Goal: Check status: Check status

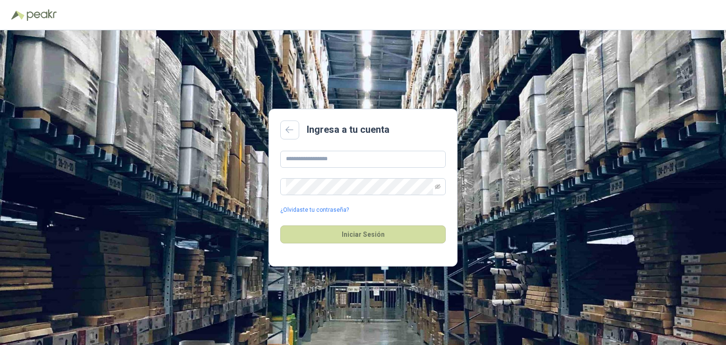
type input "**********"
click at [280, 225] on button "Iniciar Sesión" at bounding box center [362, 234] width 165 height 18
click at [438, 186] on icon "eye-invisible" at bounding box center [437, 186] width 1 height 1
click at [438, 186] on icon "eye" at bounding box center [437, 186] width 2 height 2
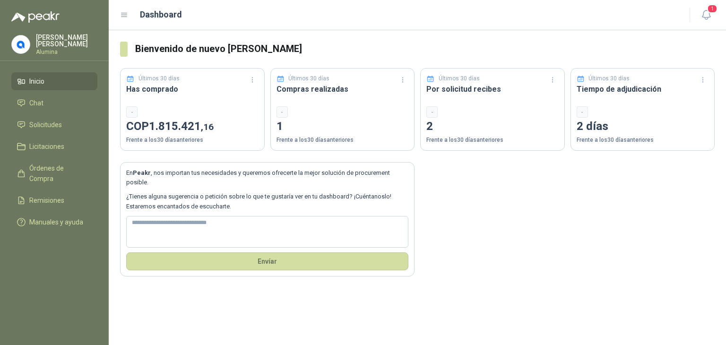
drag, startPoint x: 46, startPoint y: 16, endPoint x: 500, endPoint y: 250, distance: 511.2
click at [500, 250] on div "En Peakr , nos importan tus necesidades y queremos ofrecerte la mejor solución …" at bounding box center [417, 214] width 594 height 126
click at [57, 122] on span "Solicitudes" at bounding box center [45, 125] width 33 height 10
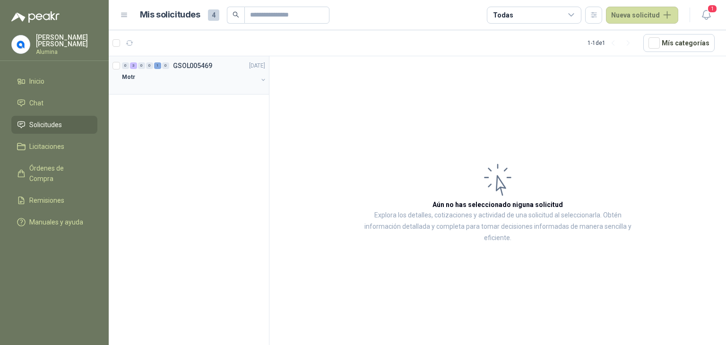
click at [204, 67] on p "GSOL005469" at bounding box center [192, 65] width 39 height 7
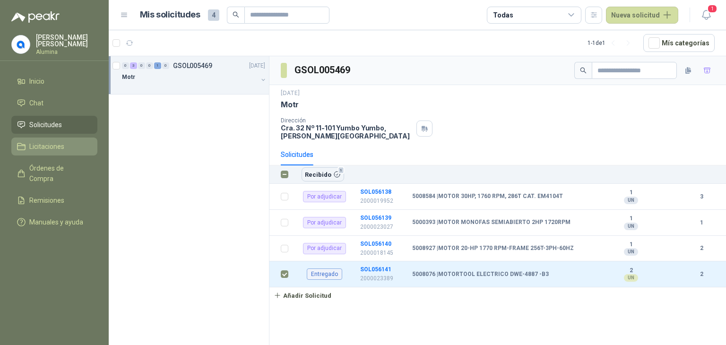
click at [59, 145] on span "Licitaciones" at bounding box center [46, 146] width 35 height 10
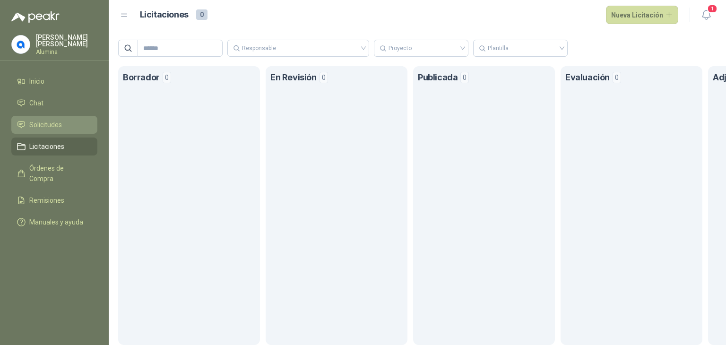
click at [53, 120] on span "Solicitudes" at bounding box center [45, 125] width 33 height 10
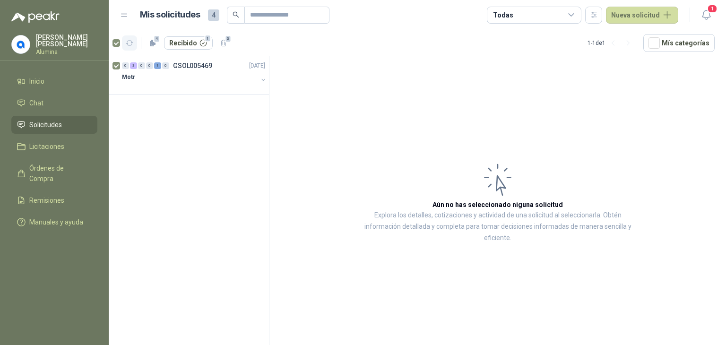
click at [130, 43] on icon "button" at bounding box center [130, 43] width 8 height 8
click at [184, 62] on p "GSOL005469" at bounding box center [192, 65] width 39 height 7
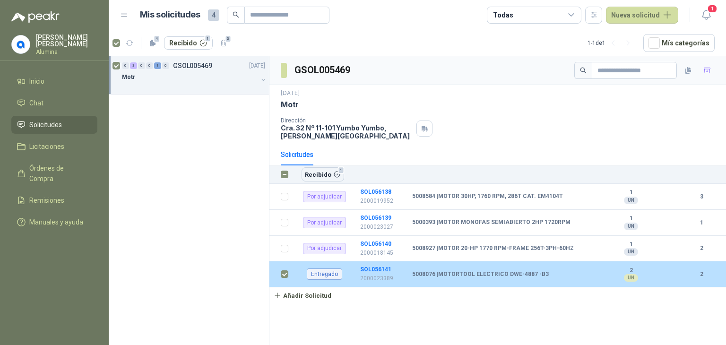
click at [634, 276] on div "UN" at bounding box center [631, 278] width 14 height 8
click at [336, 272] on div "Entregado" at bounding box center [324, 273] width 35 height 11
click at [443, 276] on b "5008076 | MOTORTOOL ELECTRICO DWE-4887 -B3" at bounding box center [480, 275] width 137 height 8
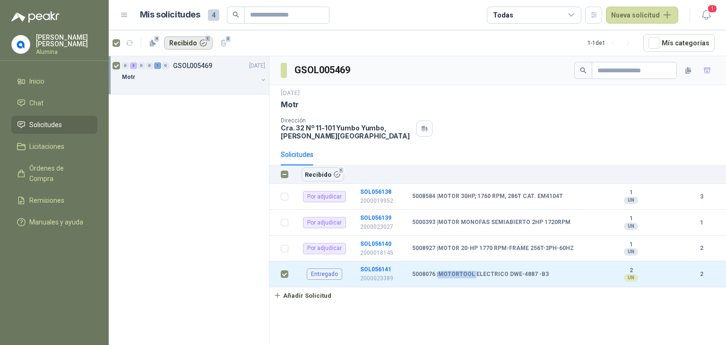
click at [199, 43] on button "Recibido 1" at bounding box center [188, 42] width 49 height 13
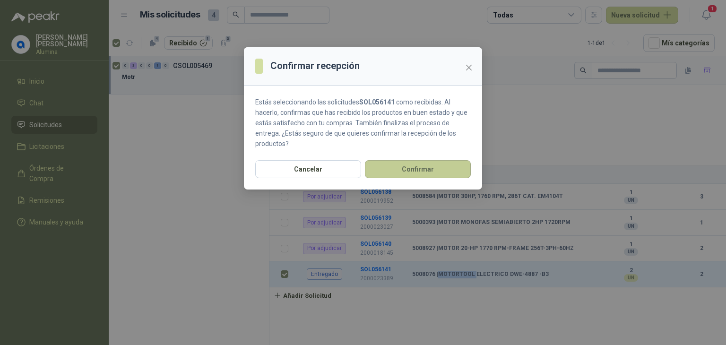
click at [408, 167] on button "Confirmar" at bounding box center [418, 169] width 106 height 18
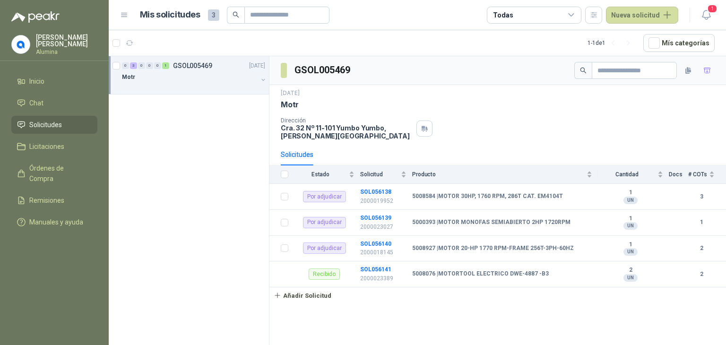
click at [706, 28] on header "Mis solicitudes 3 Todas Nueva solicitud 1" at bounding box center [417, 15] width 617 height 30
drag, startPoint x: 51, startPoint y: 42, endPoint x: 242, endPoint y: 140, distance: 214.9
click at [242, 140] on div "0 3 0 0 0 1 GSOL005469 16/09/25 Motr" at bounding box center [189, 202] width 161 height 292
click at [211, 16] on span "3" at bounding box center [213, 14] width 11 height 11
click at [180, 19] on h1 "Mis solicitudes" at bounding box center [170, 15] width 60 height 14
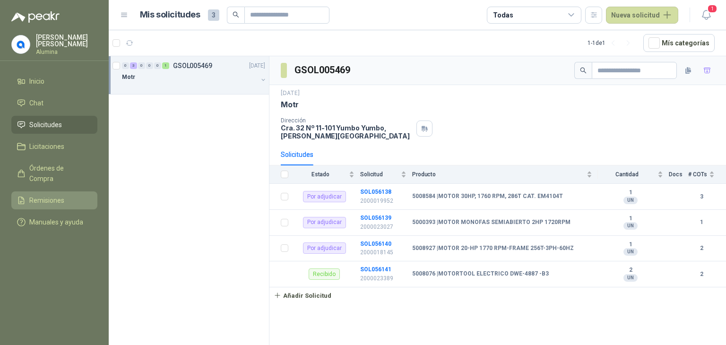
click at [55, 195] on span "Remisiones" at bounding box center [46, 200] width 35 height 10
click at [41, 195] on span "Remisiones" at bounding box center [46, 200] width 35 height 10
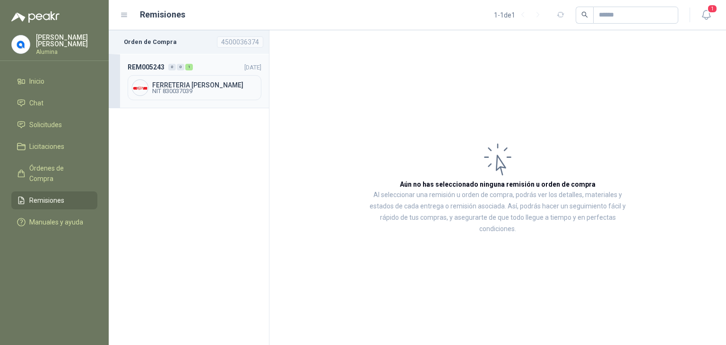
click at [200, 86] on span "FERRETERIA LUIS PENAGOS SAS" at bounding box center [204, 85] width 105 height 7
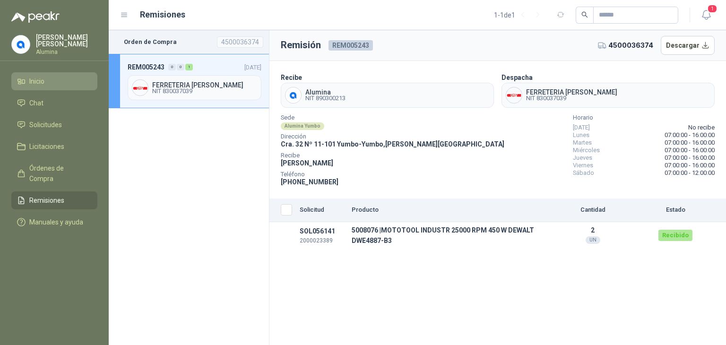
click at [40, 78] on span "Inicio" at bounding box center [36, 81] width 15 height 10
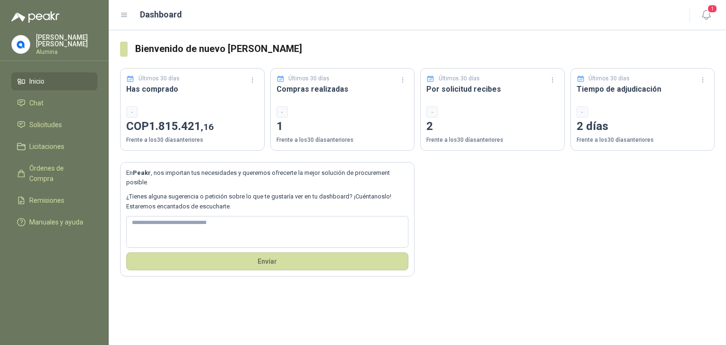
drag, startPoint x: 702, startPoint y: 15, endPoint x: 522, endPoint y: 216, distance: 270.4
click at [522, 216] on div "En Peakr , nos importan tus necesidades y queremos ofrecerte la mejor solución …" at bounding box center [417, 214] width 594 height 126
click at [394, 313] on div "Bienvenido de nuevo Jaime Avila Últimos 30 días Has comprado - COP 1.815.421 ,1…" at bounding box center [417, 187] width 617 height 315
click at [489, 252] on div "En Peakr , nos importan tus necesidades y queremos ofrecerte la mejor solución …" at bounding box center [417, 214] width 594 height 126
drag, startPoint x: 347, startPoint y: 0, endPoint x: 578, endPoint y: 26, distance: 233.0
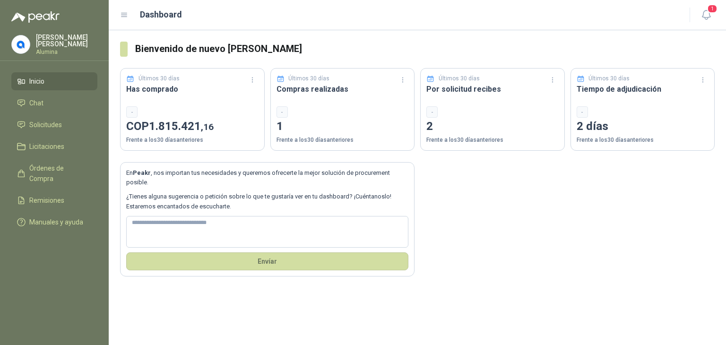
click at [578, 26] on header "Dashboard 1" at bounding box center [417, 15] width 617 height 30
click at [45, 49] on p "Alumina" at bounding box center [66, 52] width 61 height 6
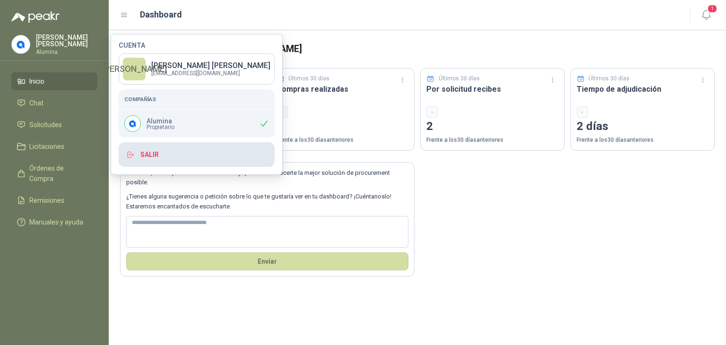
click at [150, 155] on button "Salir" at bounding box center [197, 154] width 156 height 25
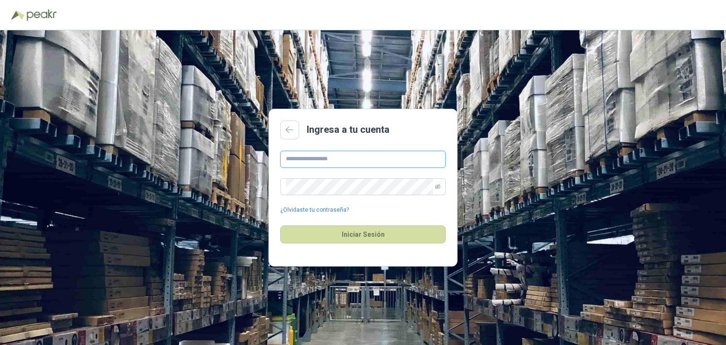
type input "**********"
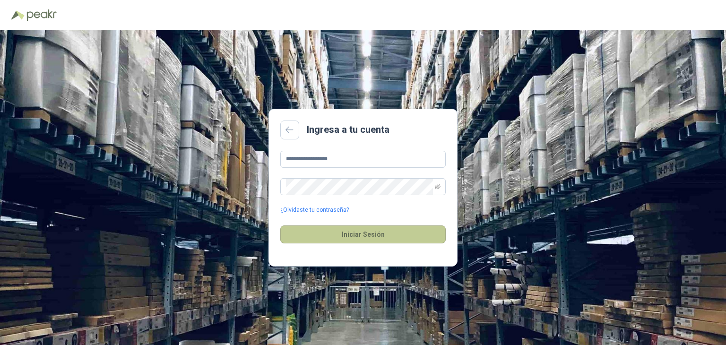
click at [384, 235] on button "Iniciar Sesión" at bounding box center [362, 234] width 165 height 18
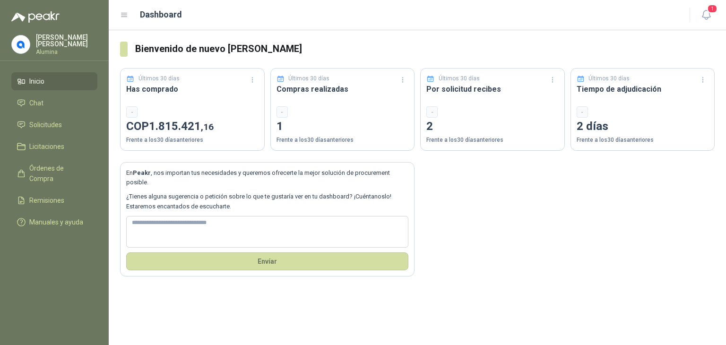
click at [40, 41] on p "Jaime Avila" at bounding box center [66, 40] width 61 height 13
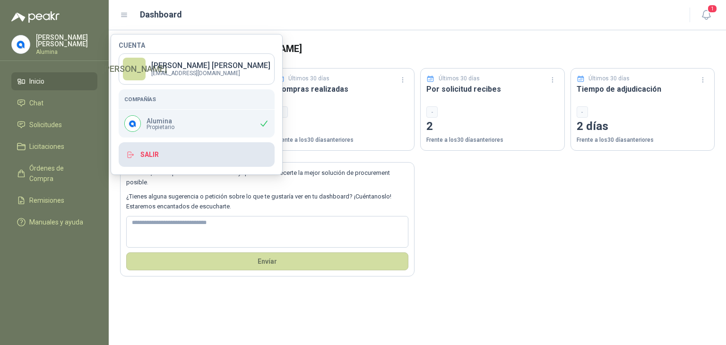
click at [145, 152] on button "Salir" at bounding box center [197, 154] width 156 height 25
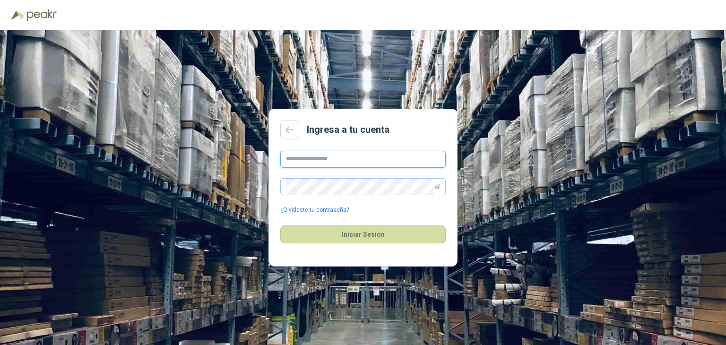
type input "**********"
click at [442, 184] on span at bounding box center [362, 186] width 165 height 17
